Goal: Browse casually: Explore the website without a specific task or goal

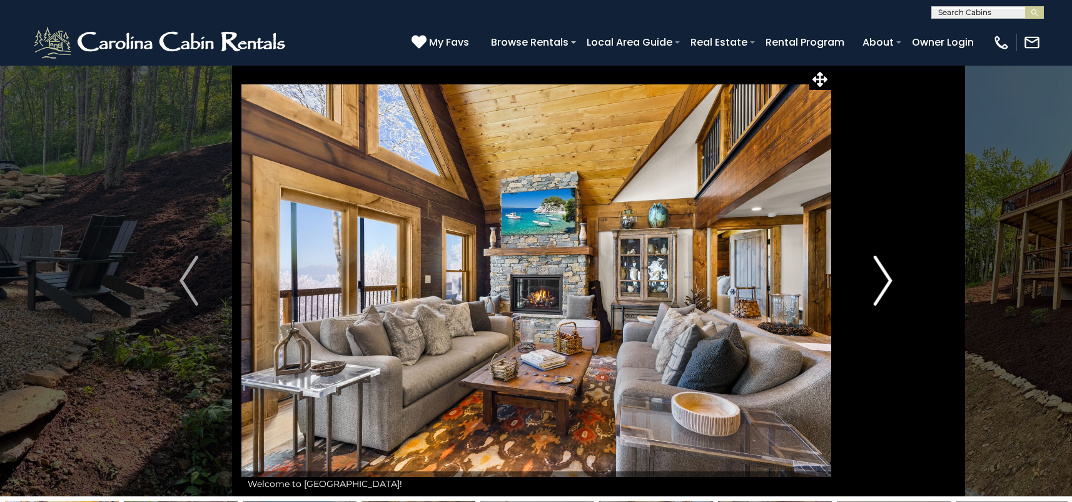
click at [884, 284] on img "Next" at bounding box center [883, 281] width 19 height 50
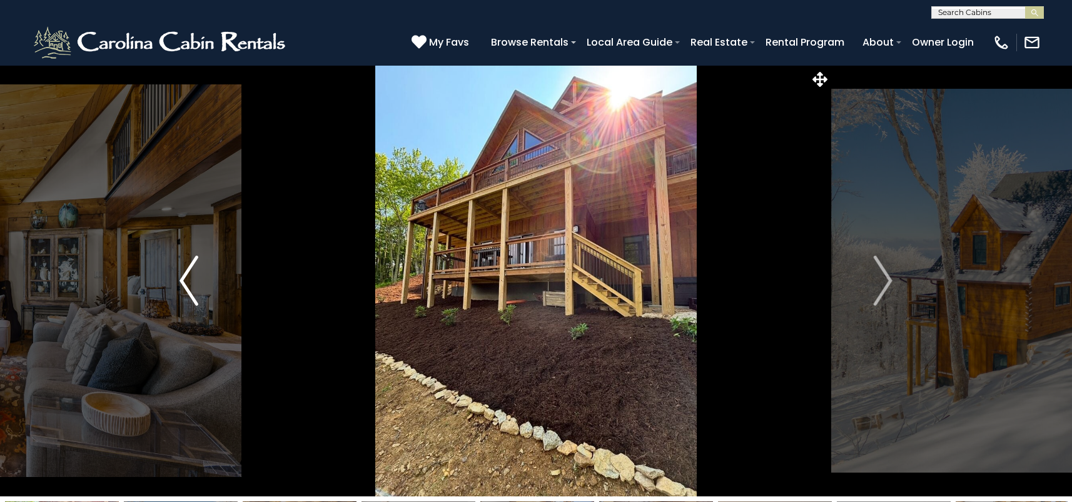
click at [185, 263] on img "Previous" at bounding box center [188, 281] width 19 height 50
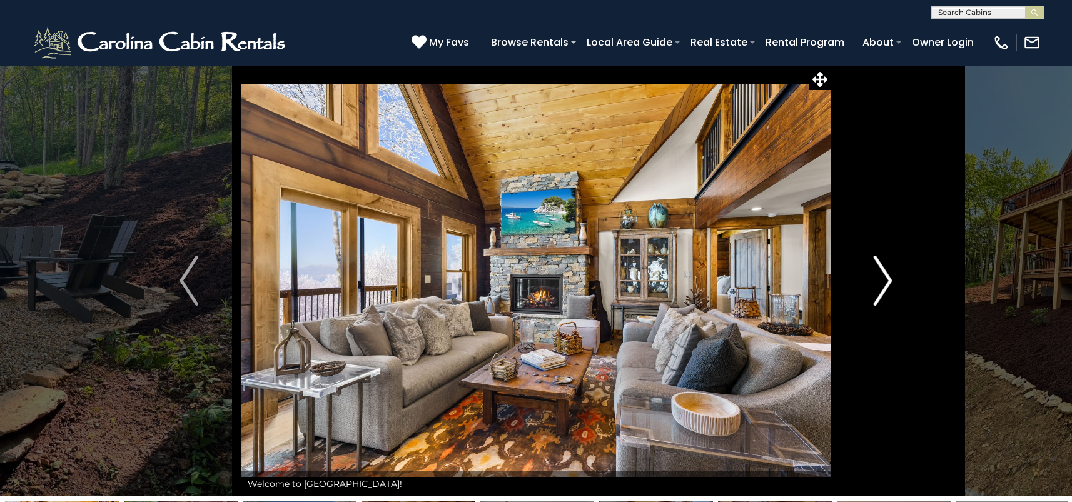
click at [884, 281] on img "Next" at bounding box center [883, 281] width 19 height 50
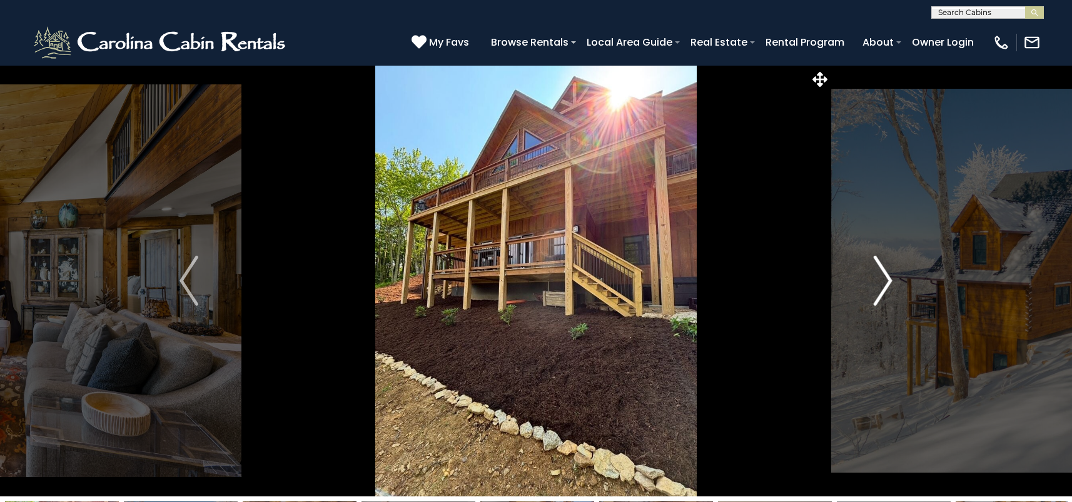
click at [884, 281] on img "Next" at bounding box center [883, 281] width 19 height 50
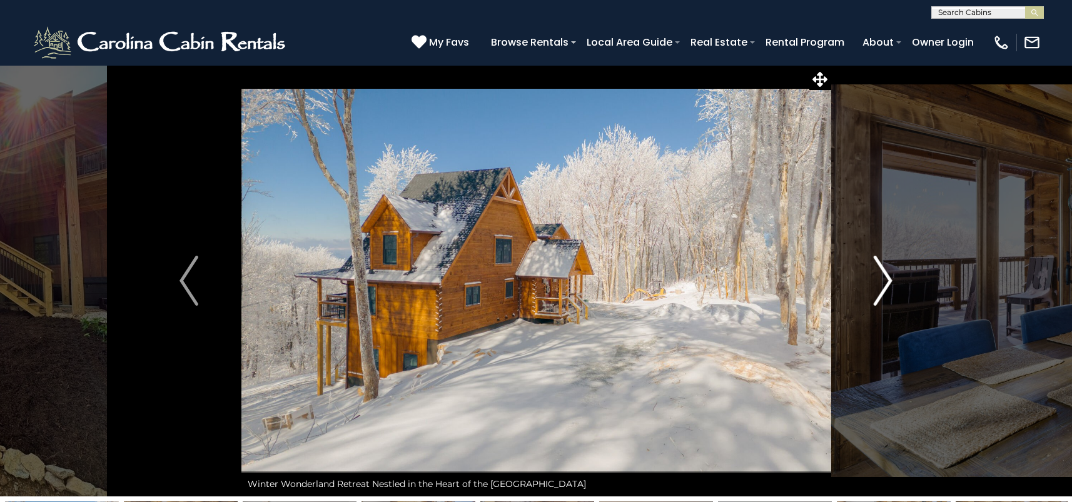
click at [884, 281] on img "Next" at bounding box center [883, 281] width 19 height 50
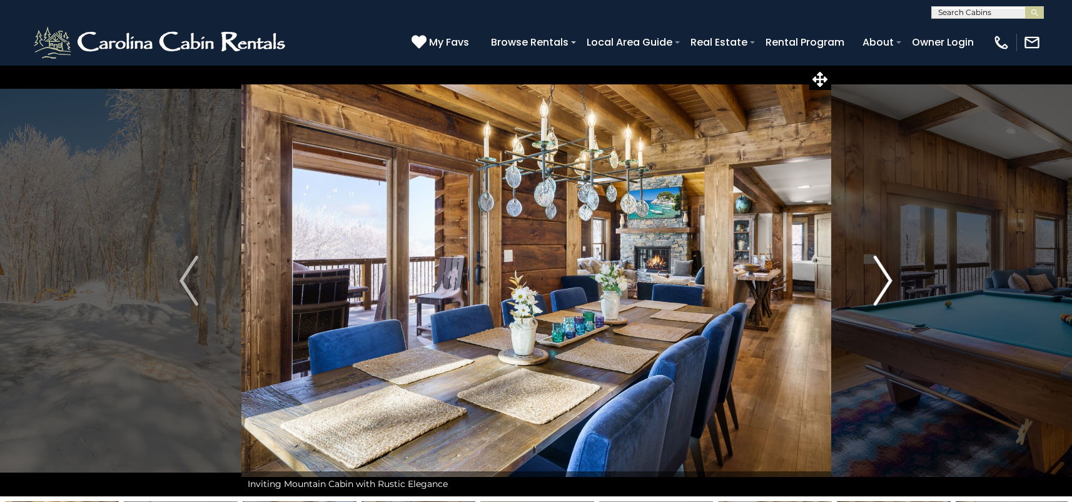
click at [884, 281] on img "Next" at bounding box center [883, 281] width 19 height 50
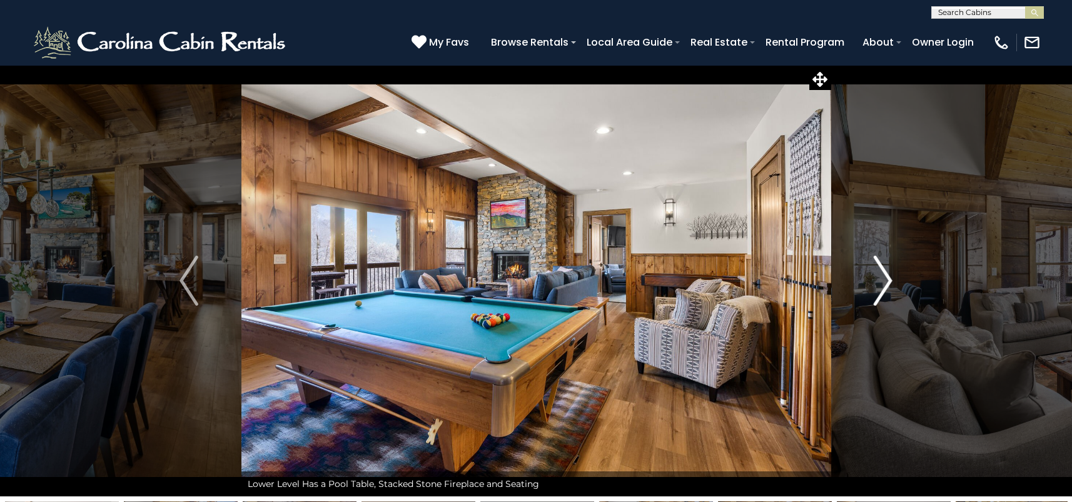
click at [884, 281] on img "Next" at bounding box center [883, 281] width 19 height 50
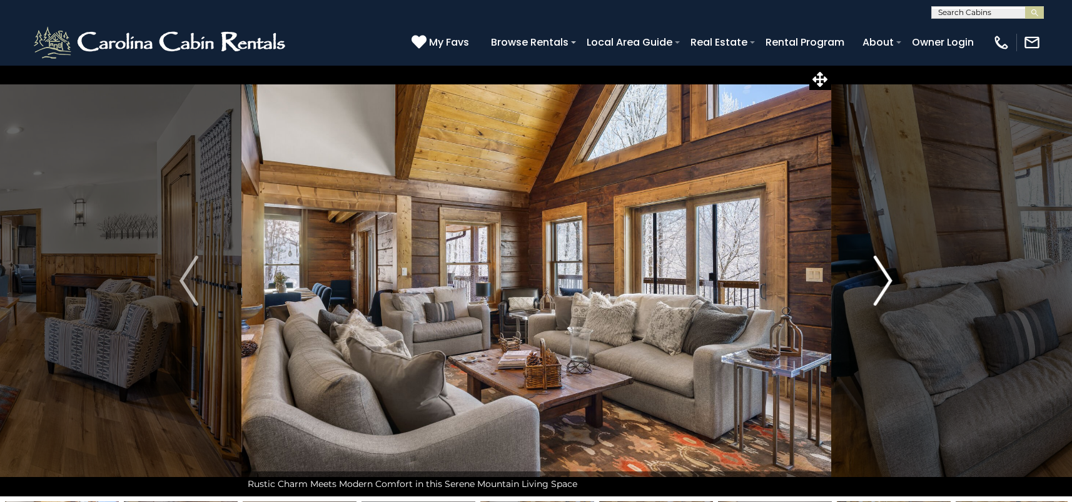
click at [884, 281] on img "Next" at bounding box center [883, 281] width 19 height 50
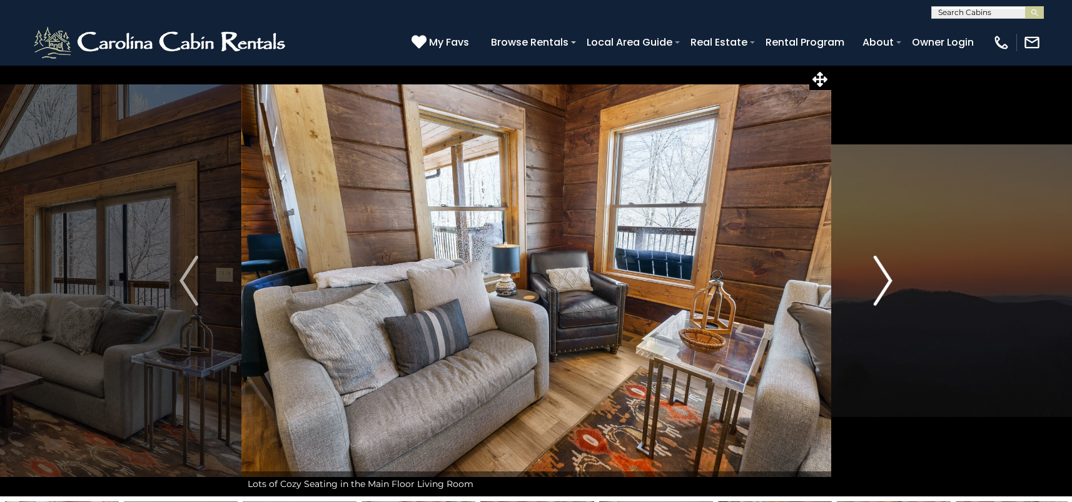
click at [884, 281] on img "Next" at bounding box center [883, 281] width 19 height 50
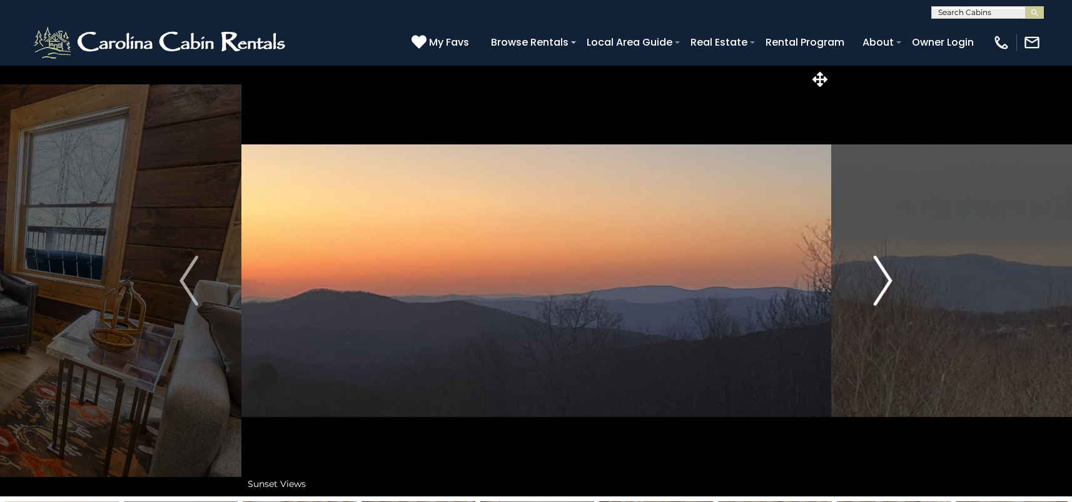
click at [884, 281] on img "Next" at bounding box center [883, 281] width 19 height 50
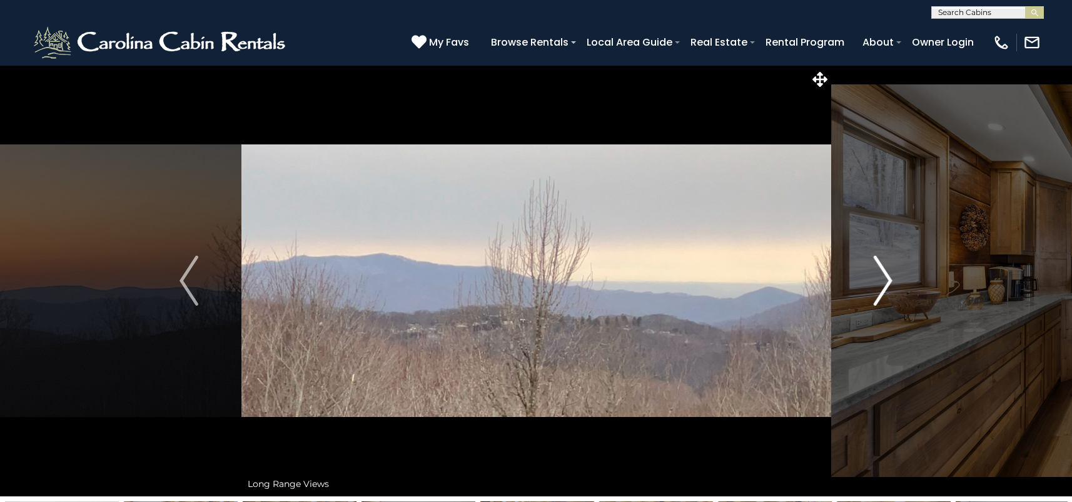
click at [884, 281] on img "Next" at bounding box center [883, 281] width 19 height 50
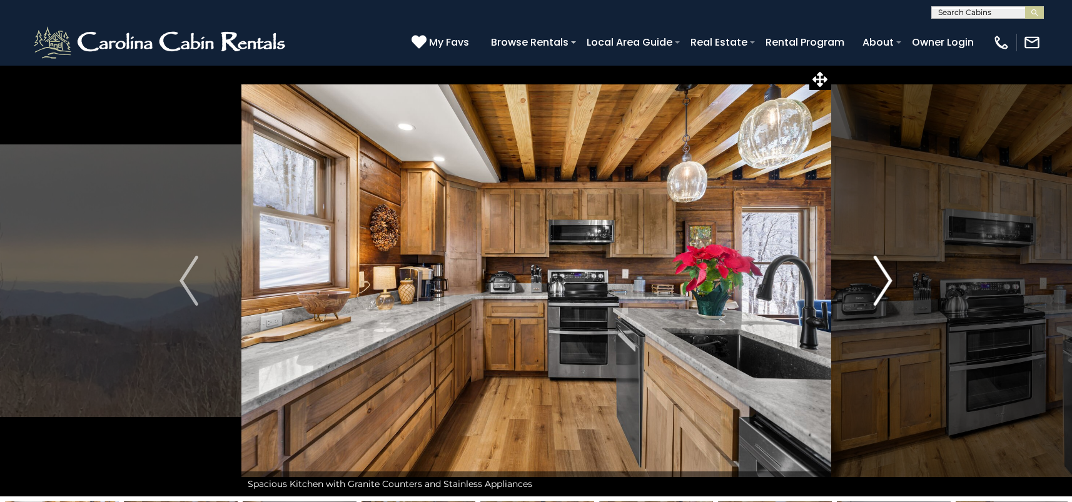
click at [884, 281] on img "Next" at bounding box center [883, 281] width 19 height 50
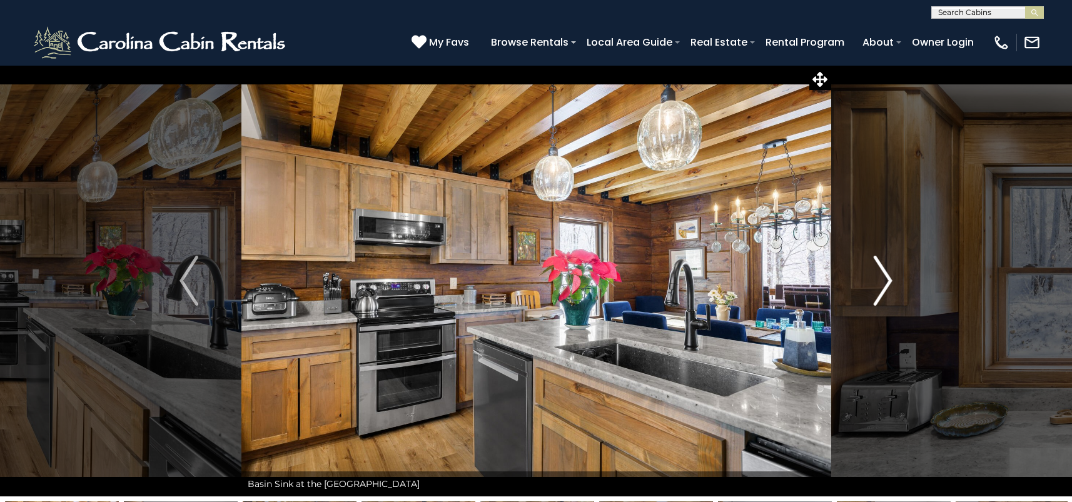
click at [884, 281] on img "Next" at bounding box center [883, 281] width 19 height 50
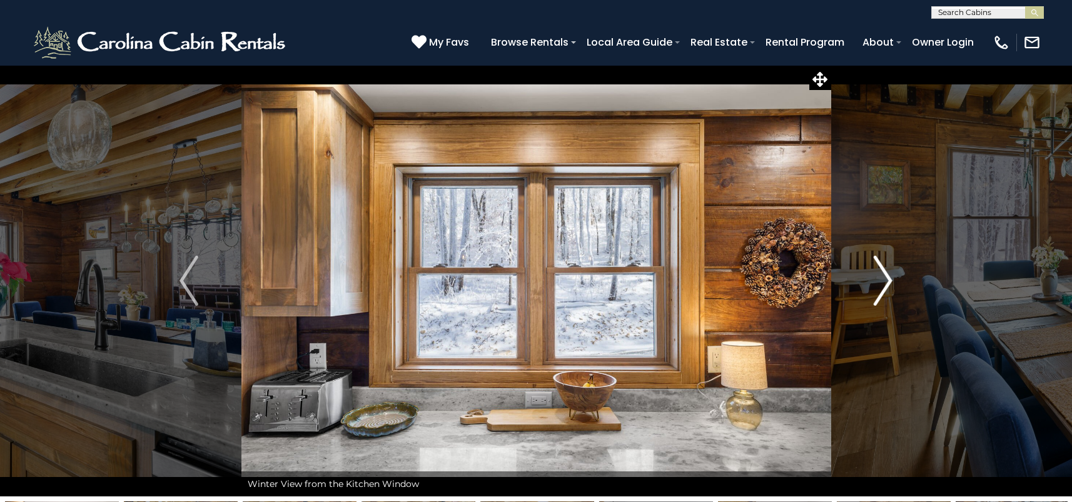
click at [884, 281] on img "Next" at bounding box center [883, 281] width 19 height 50
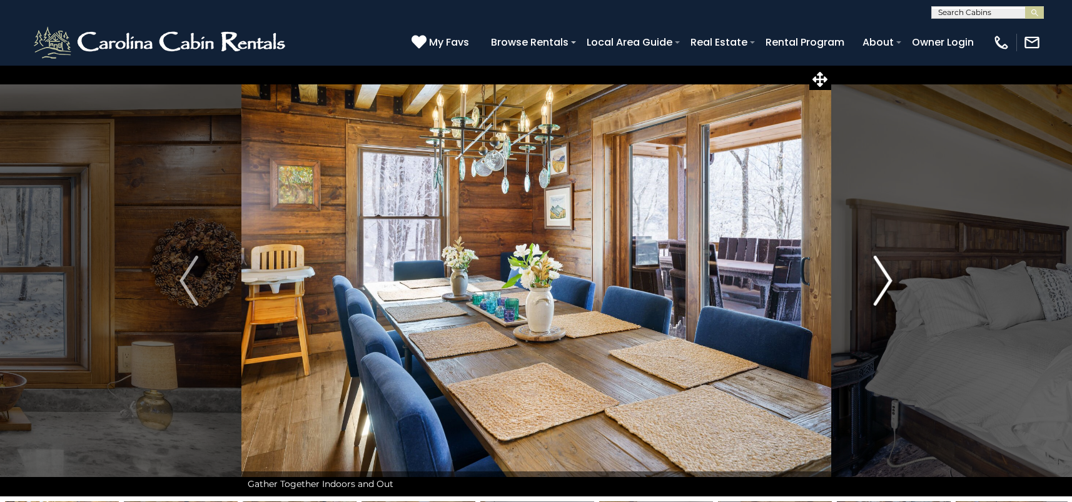
click at [884, 281] on img "Next" at bounding box center [883, 281] width 19 height 50
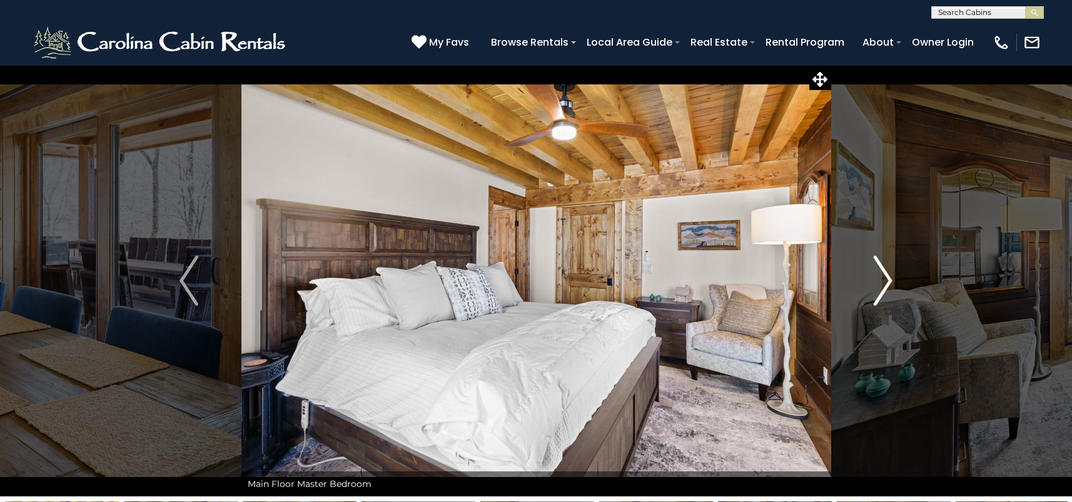
click at [884, 281] on img "Next" at bounding box center [883, 281] width 19 height 50
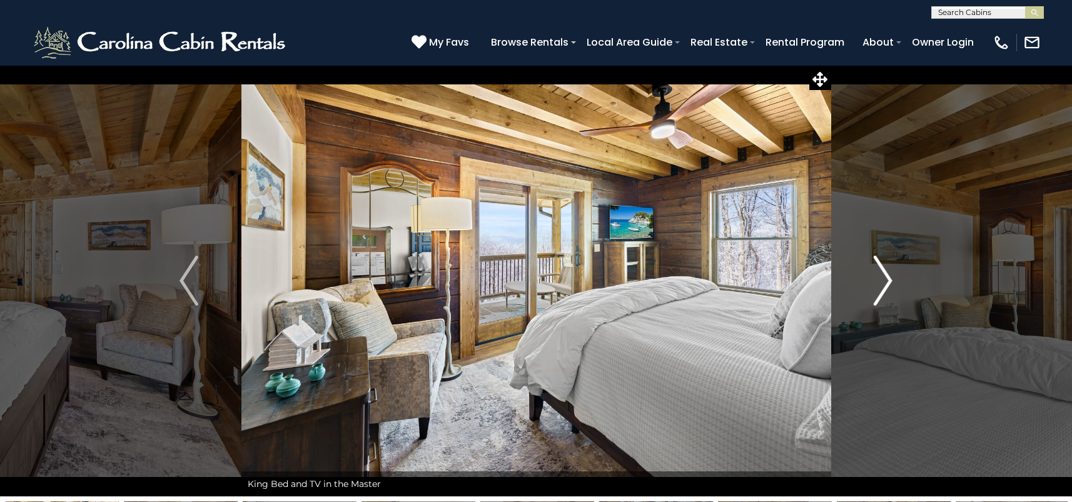
click at [884, 281] on img "Next" at bounding box center [883, 281] width 19 height 50
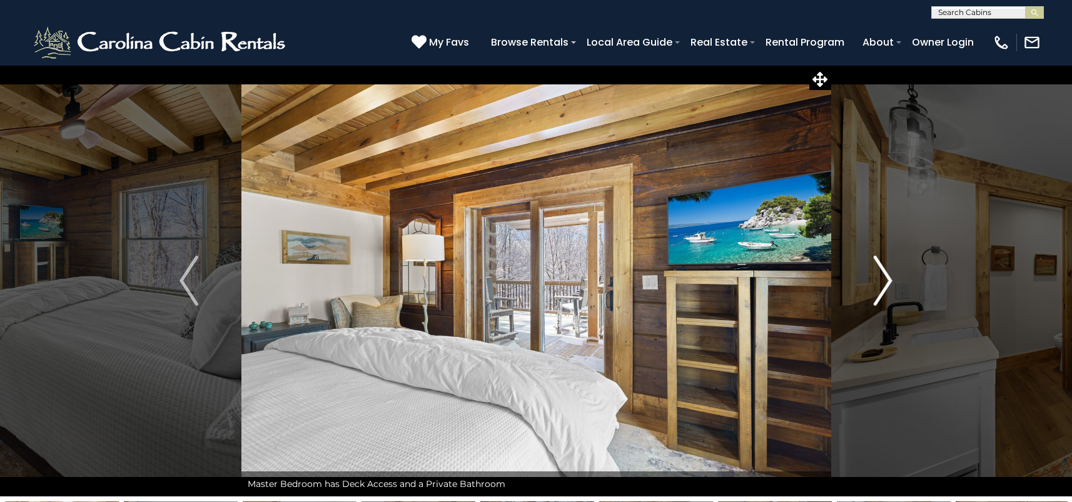
click at [884, 281] on img "Next" at bounding box center [883, 281] width 19 height 50
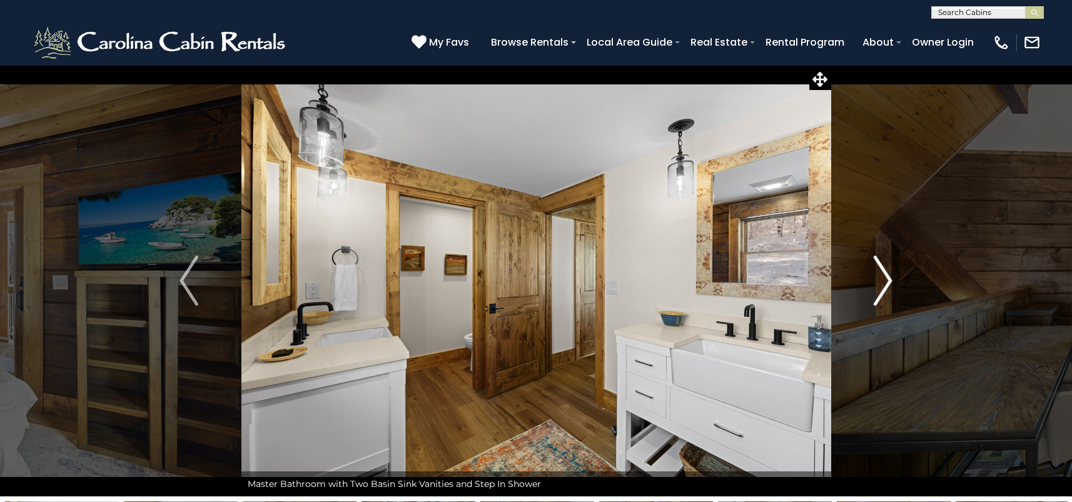
click at [884, 281] on img "Next" at bounding box center [883, 281] width 19 height 50
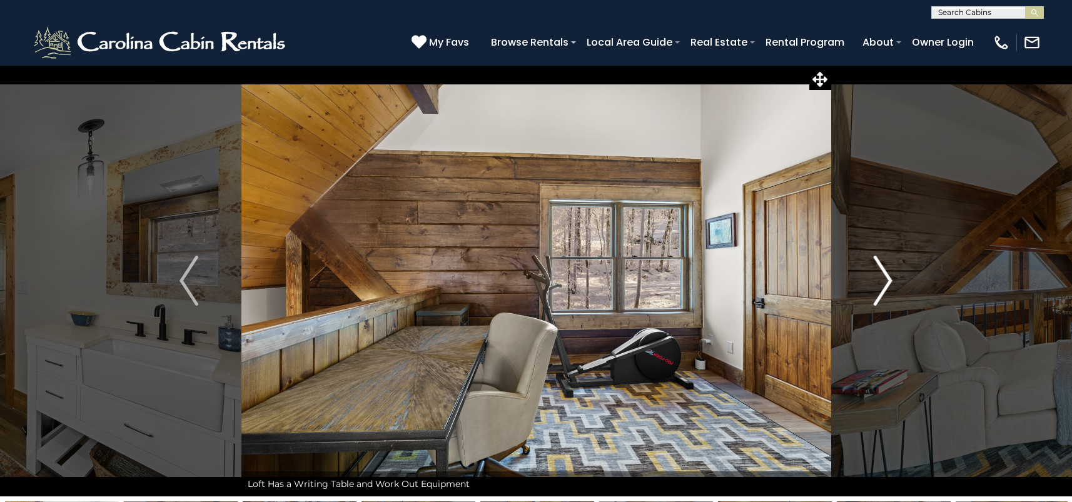
click at [884, 281] on img "Next" at bounding box center [883, 281] width 19 height 50
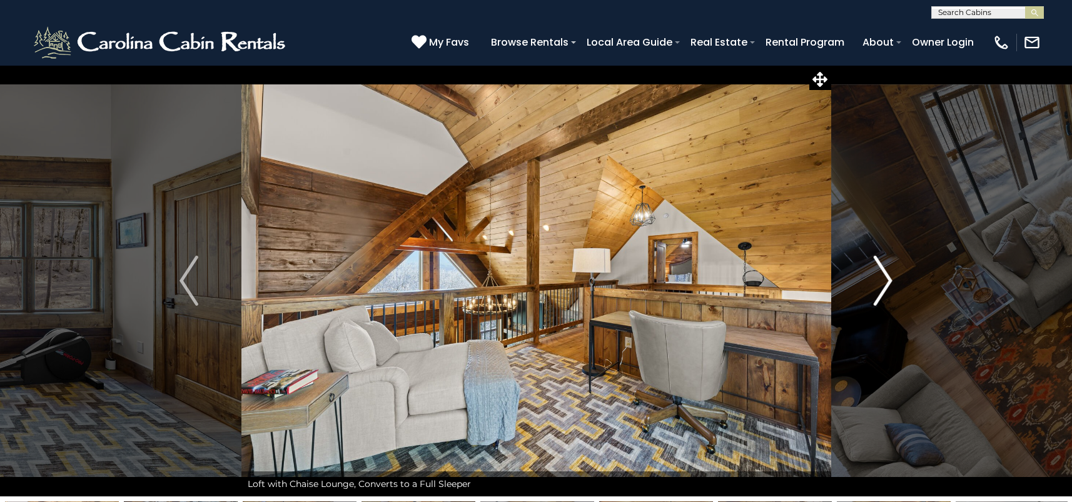
click at [884, 281] on img "Next" at bounding box center [883, 281] width 19 height 50
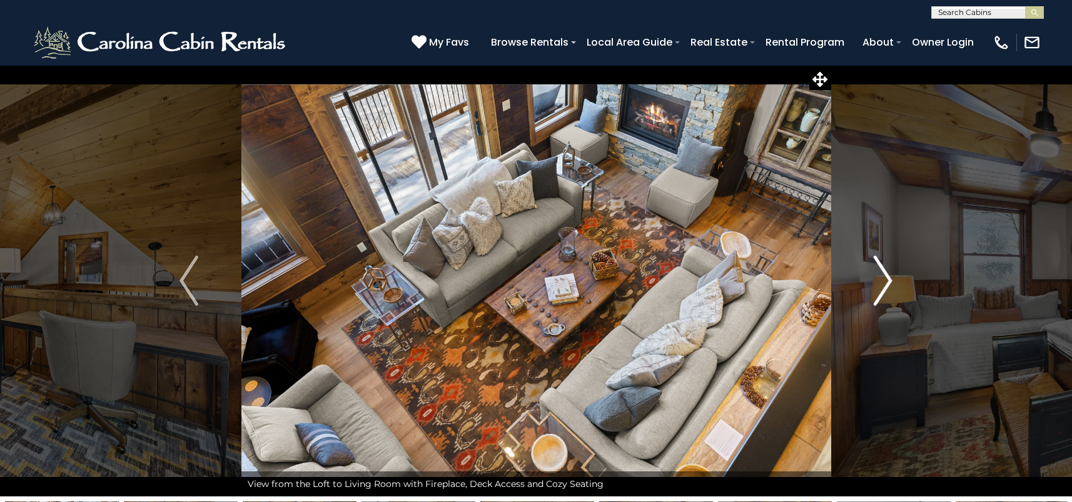
click at [884, 281] on img "Next" at bounding box center [883, 281] width 19 height 50
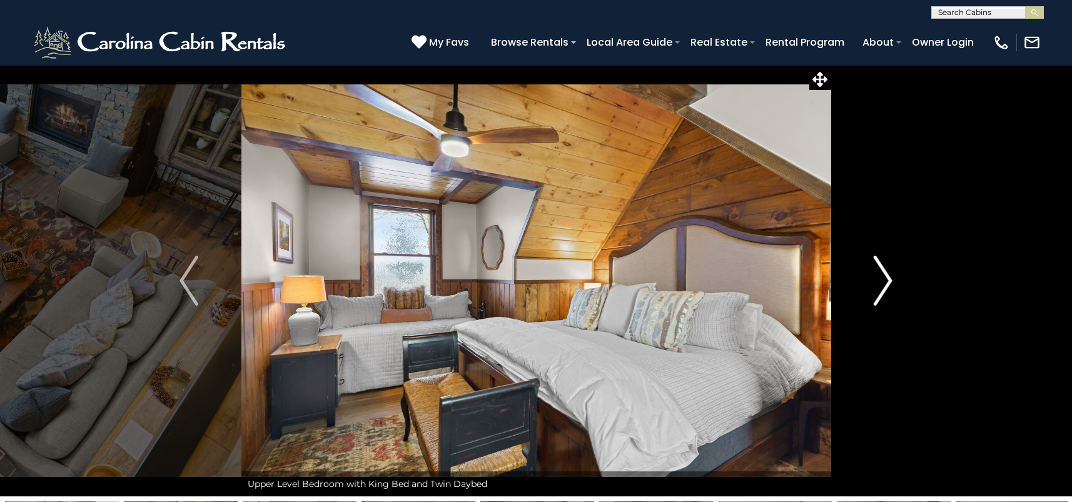
click at [884, 281] on img "Next" at bounding box center [883, 281] width 19 height 50
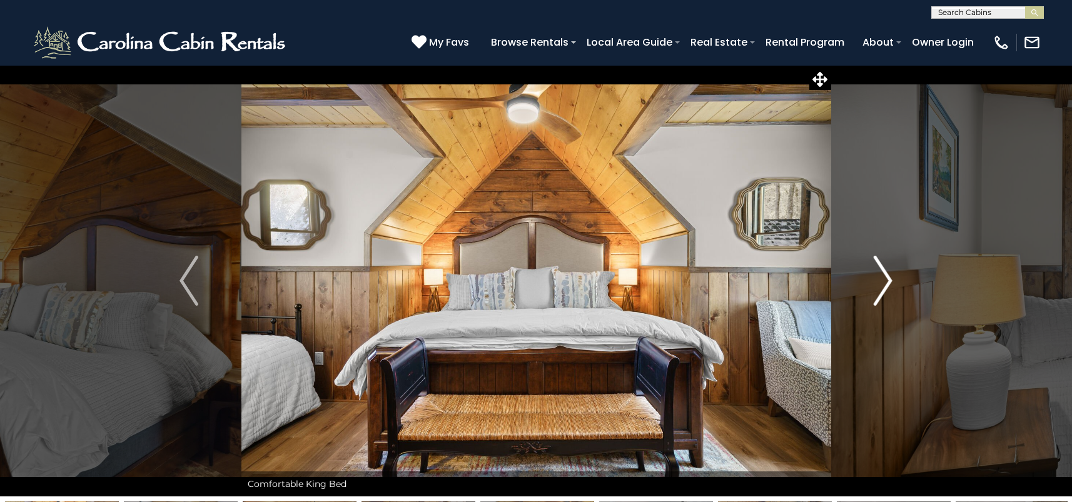
click at [884, 281] on img "Next" at bounding box center [883, 281] width 19 height 50
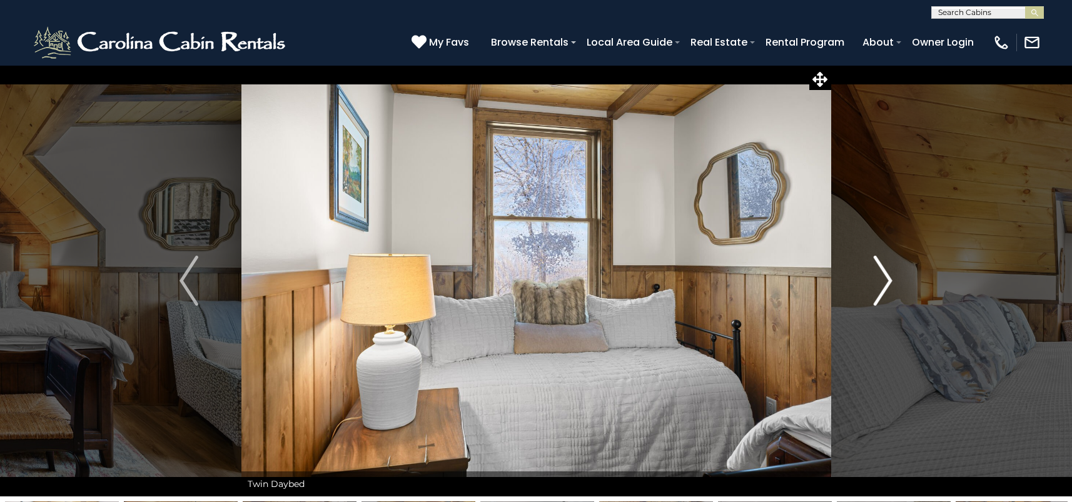
click at [884, 281] on img "Next" at bounding box center [883, 281] width 19 height 50
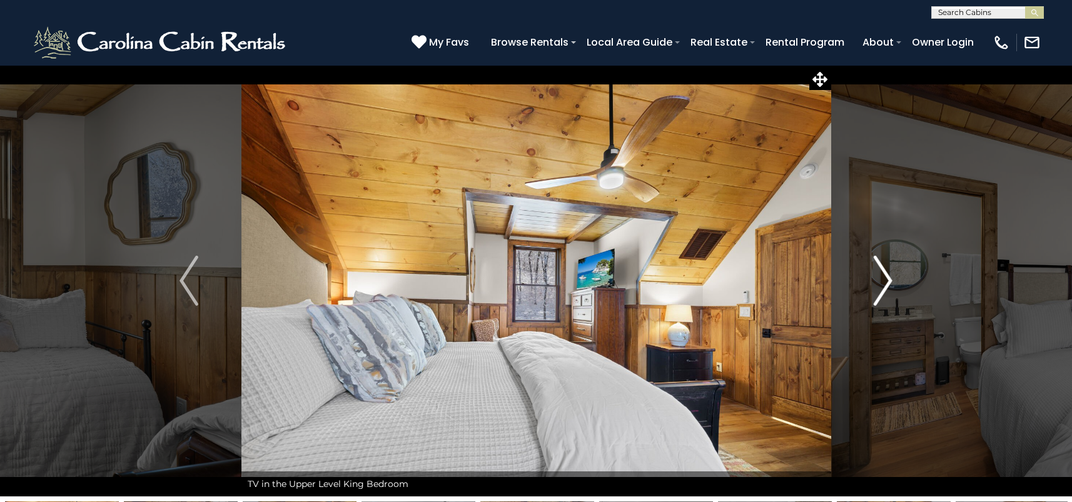
click at [884, 281] on img "Next" at bounding box center [883, 281] width 19 height 50
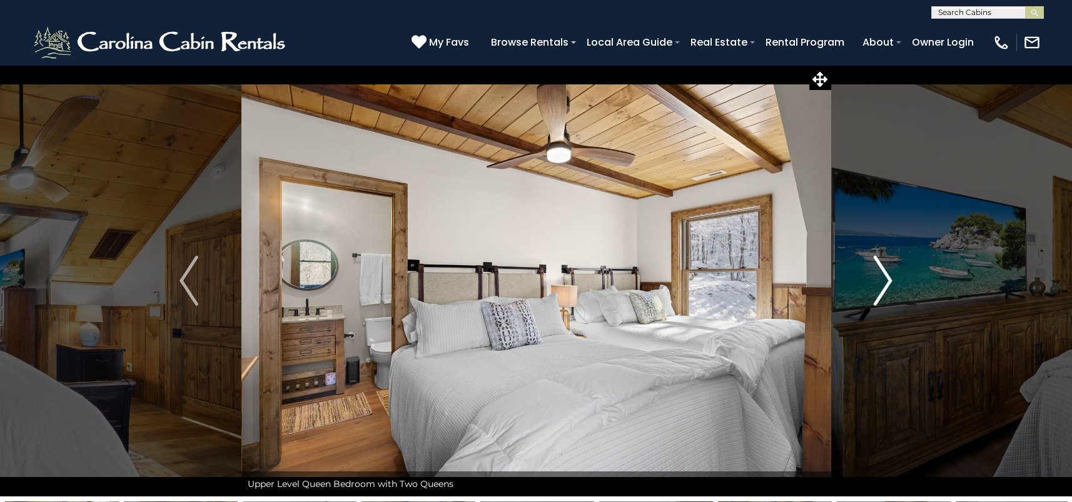
click at [884, 281] on img "Next" at bounding box center [883, 281] width 19 height 50
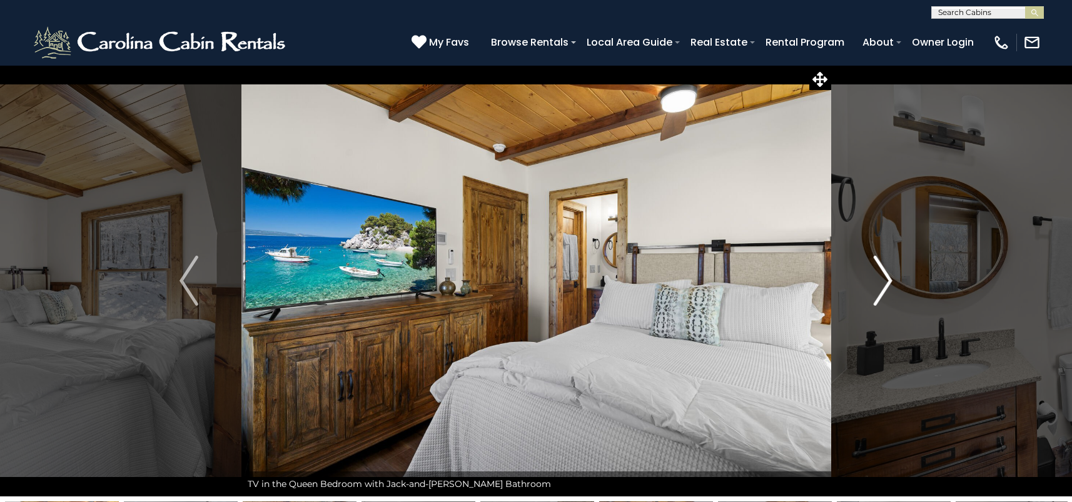
click at [884, 281] on img "Next" at bounding box center [883, 281] width 19 height 50
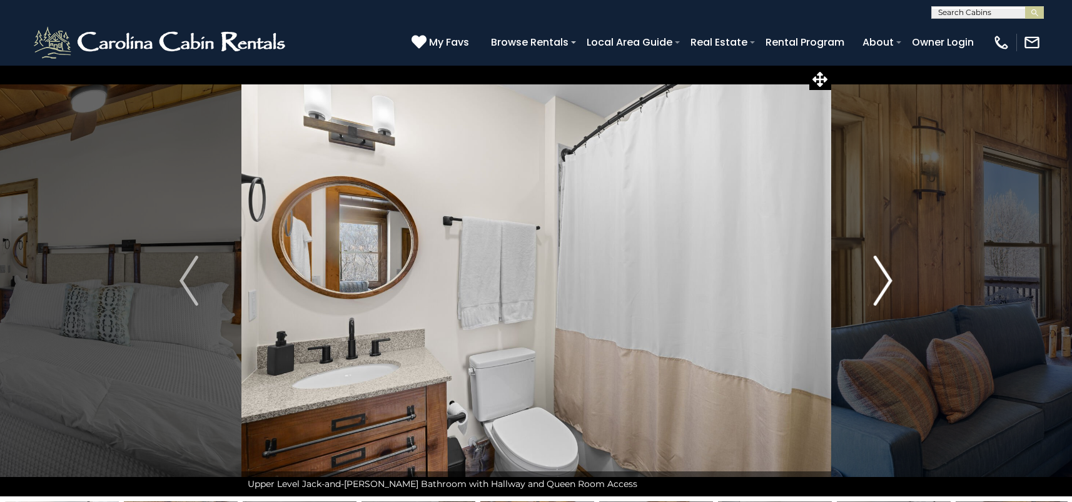
click at [884, 281] on img "Next" at bounding box center [883, 281] width 19 height 50
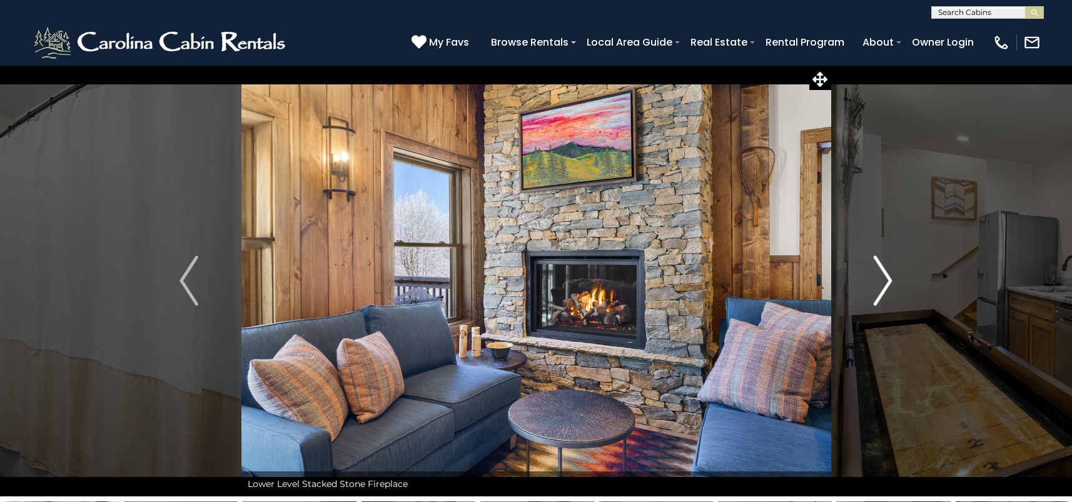
click at [884, 281] on img "Next" at bounding box center [883, 281] width 19 height 50
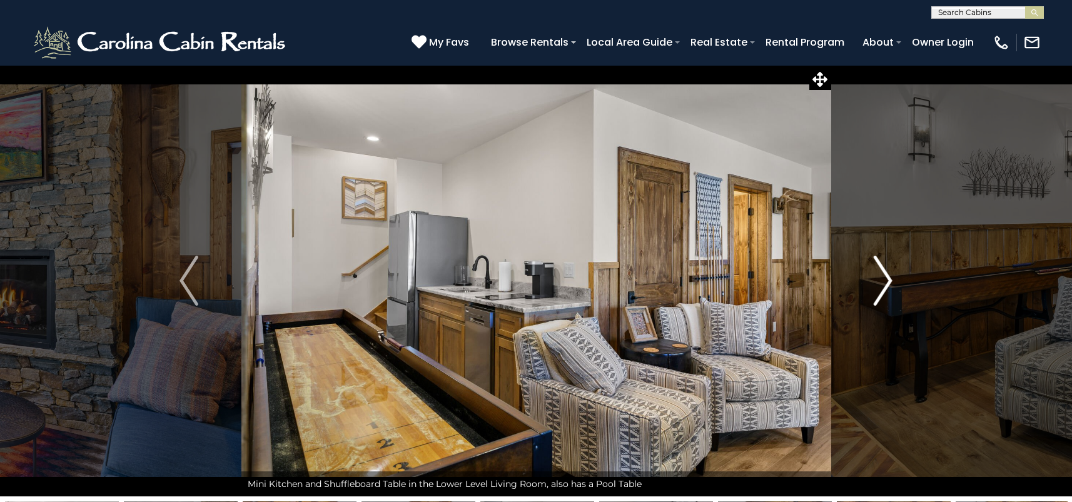
click at [884, 281] on img "Next" at bounding box center [883, 281] width 19 height 50
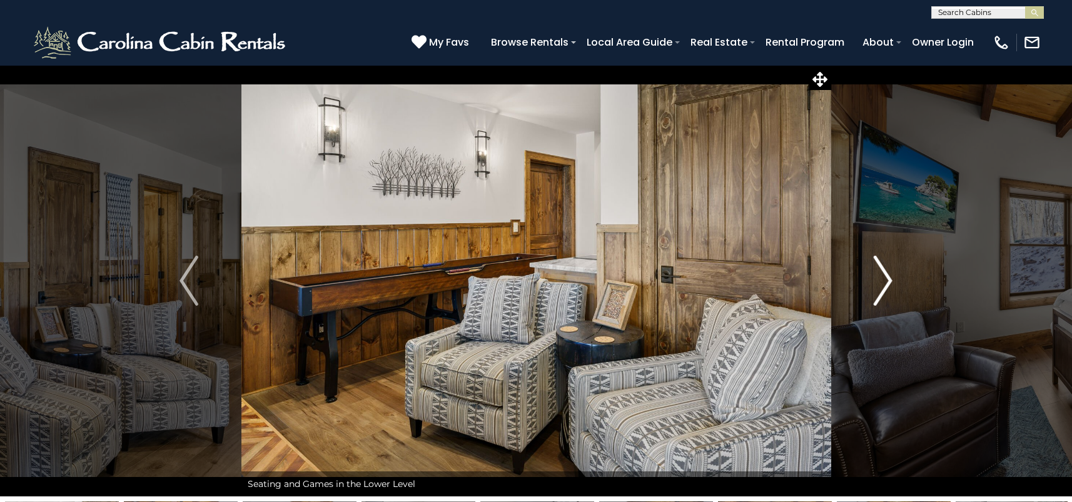
click at [884, 281] on img "Next" at bounding box center [883, 281] width 19 height 50
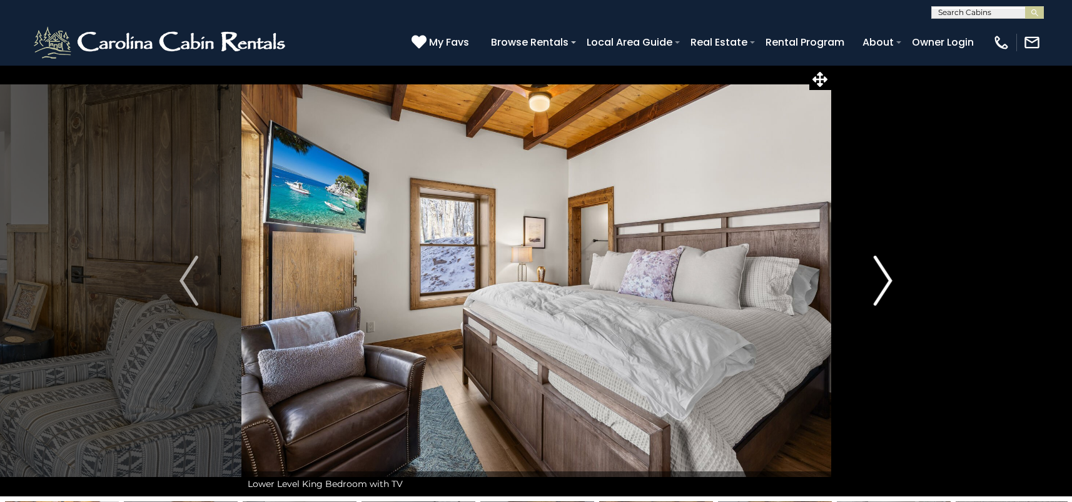
click at [884, 281] on img "Next" at bounding box center [883, 281] width 19 height 50
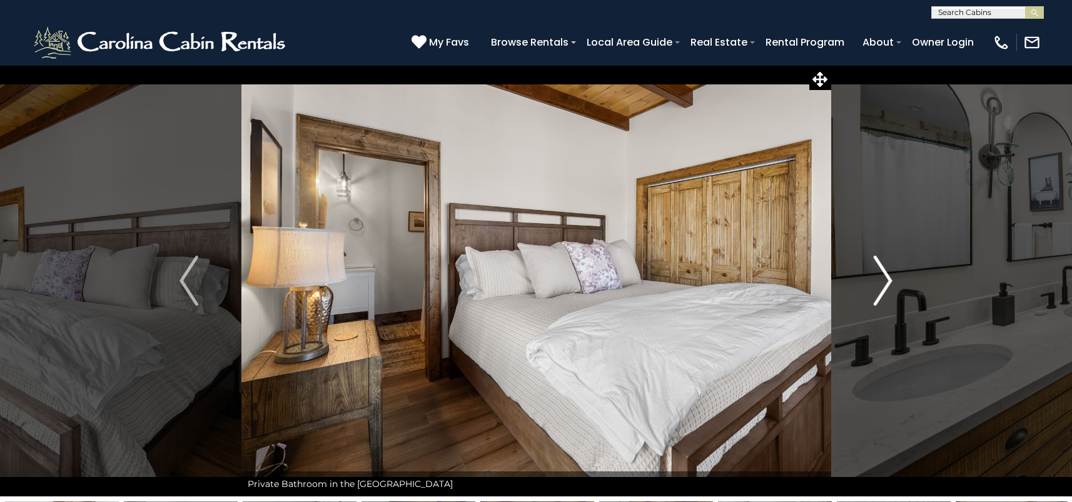
click at [884, 281] on img "Next" at bounding box center [883, 281] width 19 height 50
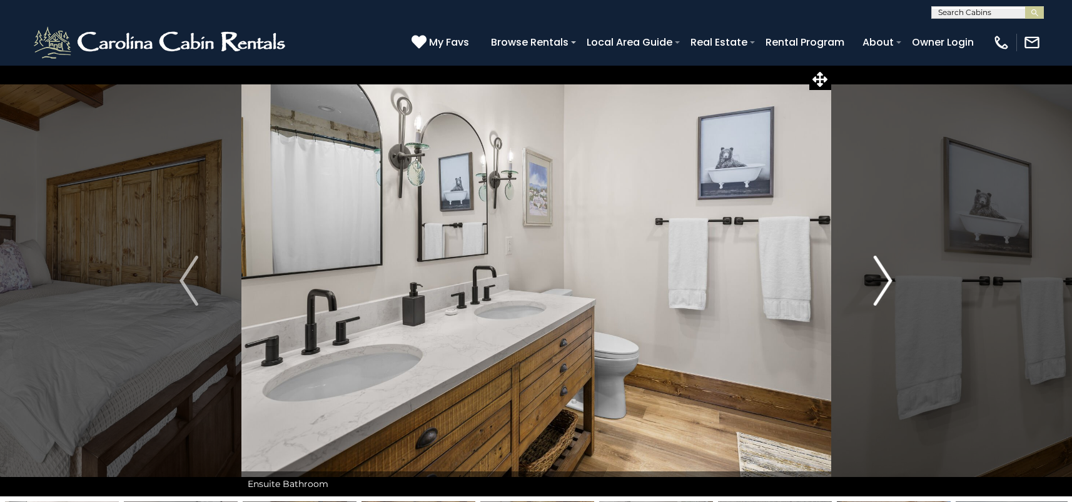
click at [882, 288] on img "Next" at bounding box center [883, 281] width 19 height 50
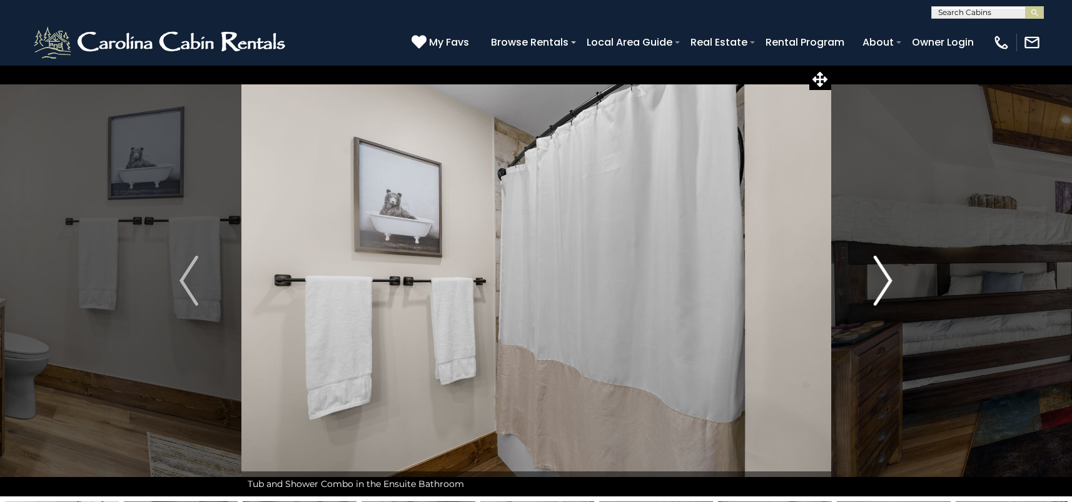
click at [882, 288] on img "Next" at bounding box center [883, 281] width 19 height 50
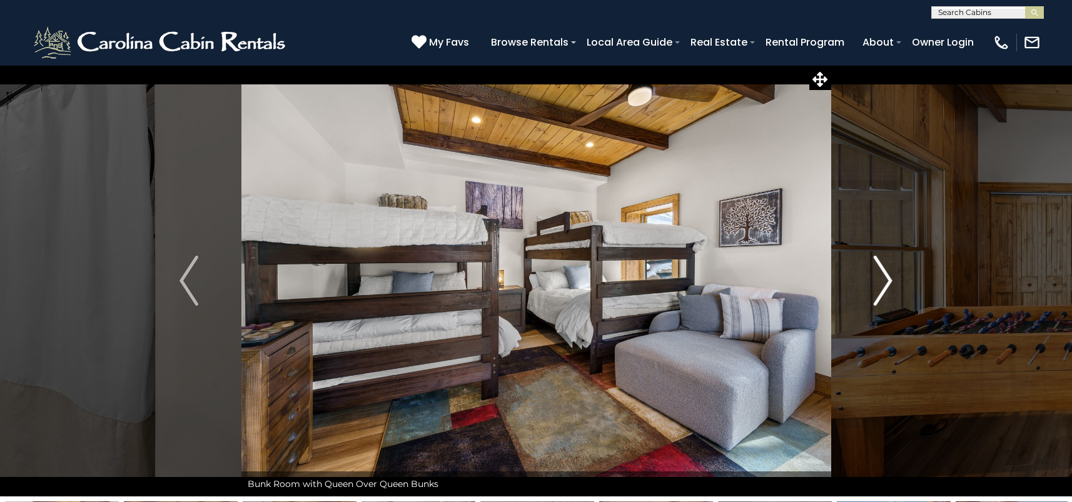
click at [882, 288] on img "Next" at bounding box center [883, 281] width 19 height 50
